Goal: Find specific page/section: Find specific page/section

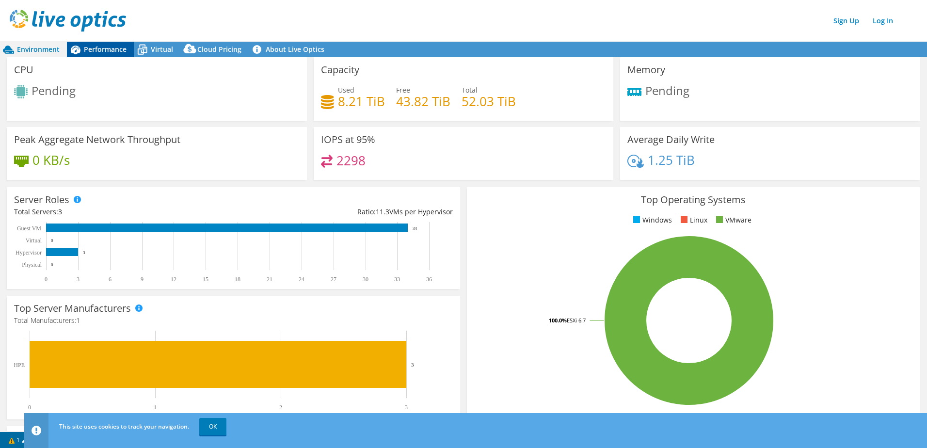
click at [109, 45] on span "Performance" at bounding box center [105, 49] width 43 height 9
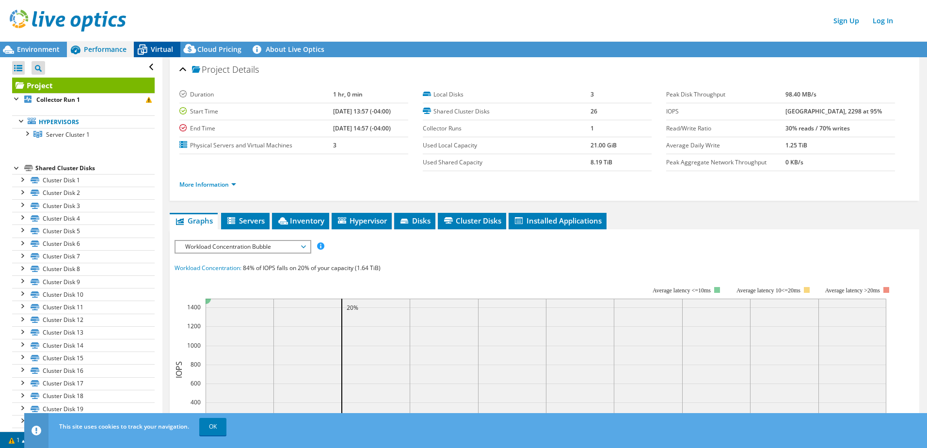
click at [157, 52] on span "Virtual" at bounding box center [162, 49] width 22 height 9
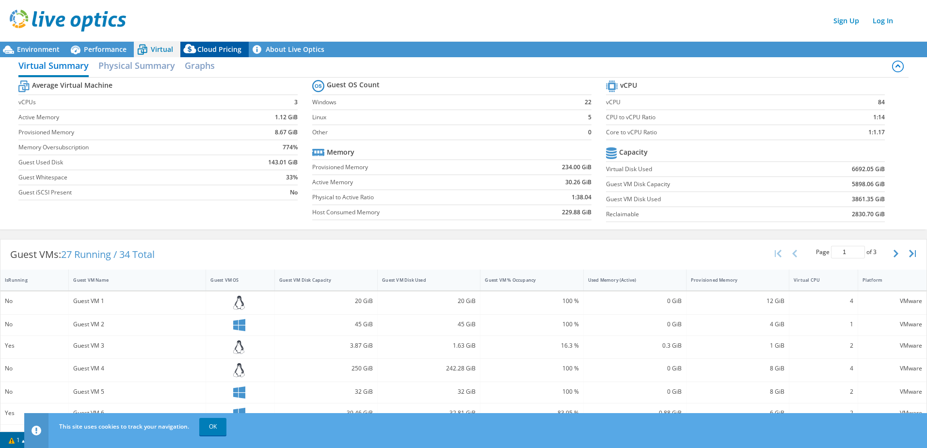
click at [223, 49] on span "Cloud Pricing" at bounding box center [219, 49] width 44 height 9
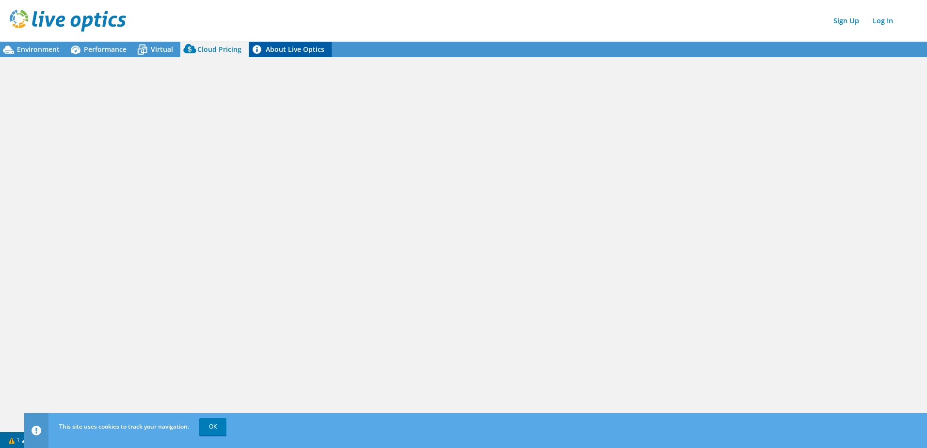
click at [289, 50] on link "About Live Optics" at bounding box center [290, 50] width 83 height 16
click at [887, 23] on link "Log In" at bounding box center [882, 21] width 30 height 14
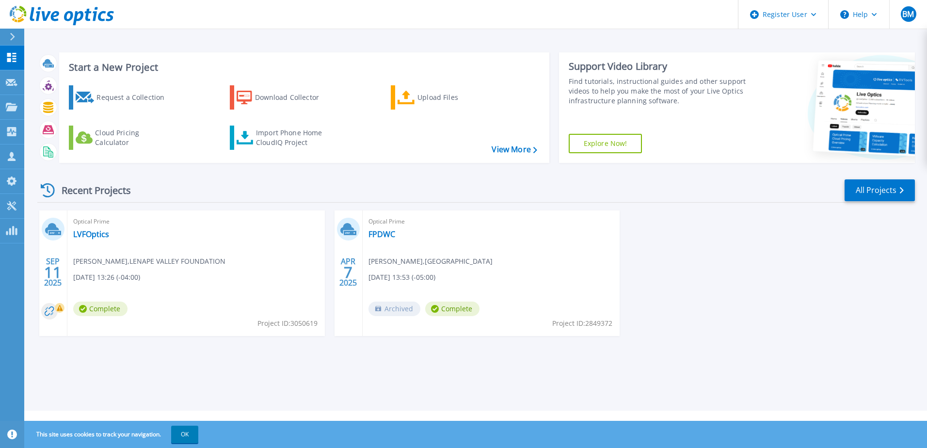
drag, startPoint x: 499, startPoint y: 258, endPoint x: 484, endPoint y: 260, distance: 14.7
click at [484, 260] on div "Optical Prime FPDWC [PERSON_NAME] , FOREST PRESERVE DISTRICT [DATE] 13:53 (-05:…" at bounding box center [490, 273] width 257 height 126
drag, startPoint x: 484, startPoint y: 260, endPoint x: 551, endPoint y: 269, distance: 67.0
click at [551, 269] on div "Optical Prime FPDWC [PERSON_NAME] , FOREST PRESERVE DISTRICT [DATE] 13:53 (-05:…" at bounding box center [490, 273] width 257 height 126
